Goal: Book appointment/travel/reservation

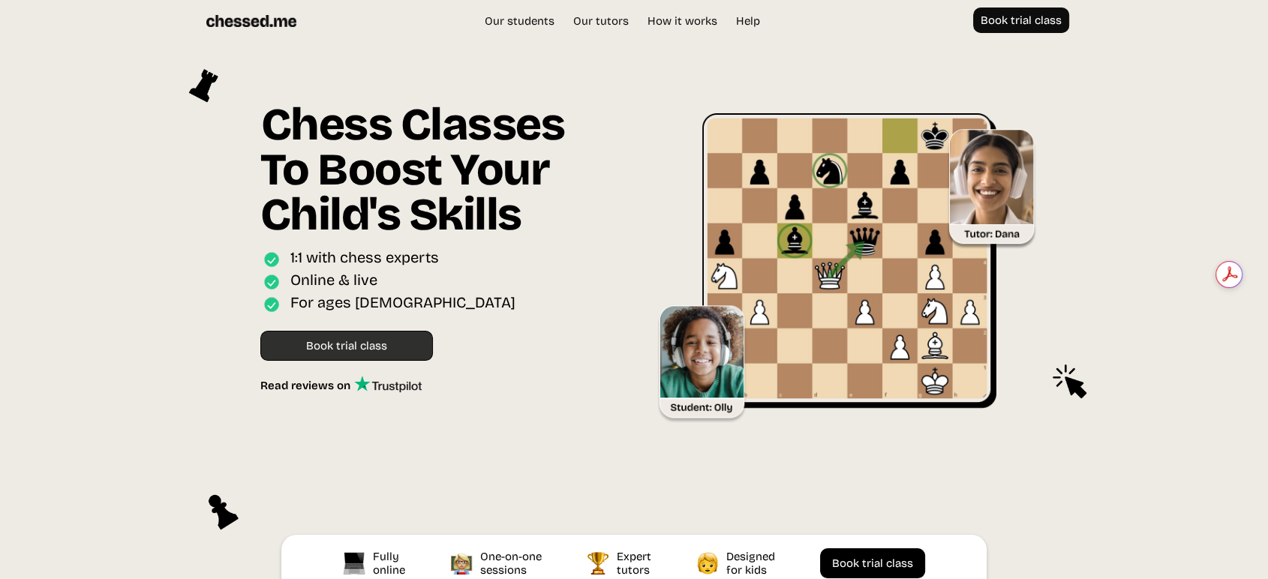
click at [350, 353] on link "Book trial class" at bounding box center [346, 346] width 173 height 30
